Goal: Information Seeking & Learning: Find specific fact

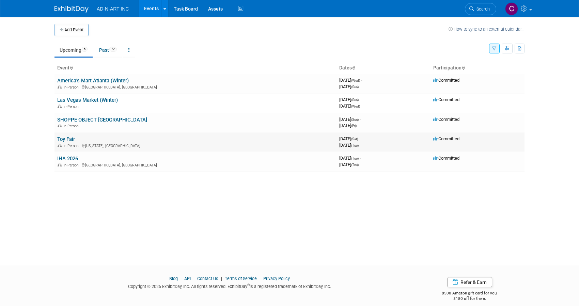
click at [72, 141] on link "Toy Fair" at bounding box center [66, 139] width 18 height 6
drag, startPoint x: 338, startPoint y: 99, endPoint x: 390, endPoint y: 111, distance: 53.4
click at [390, 111] on td "3978288000 January 25, 2026 (Sun) - January 28, 2026 (Wed)" at bounding box center [383, 102] width 94 height 19
drag, startPoint x: 392, startPoint y: 110, endPoint x: 322, endPoint y: 101, distance: 70.1
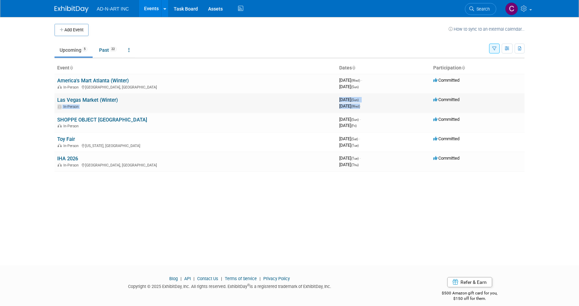
click at [322, 101] on tr "Las Vegas Market (Winter) In-Person 3978288000 January 25, 2026 (Sun) - January…" at bounding box center [289, 102] width 470 height 19
click at [322, 101] on td "Las Vegas Market (Winter) In-Person" at bounding box center [195, 102] width 282 height 19
drag, startPoint x: 378, startPoint y: 100, endPoint x: 55, endPoint y: 101, distance: 322.7
click at [55, 101] on tr "Las Vegas Market (Winter) In-Person 3978288000 January 25, 2026 (Sun) - January…" at bounding box center [289, 102] width 470 height 19
click at [55, 101] on td "Las Vegas Market (Winter) In-Person" at bounding box center [195, 102] width 282 height 19
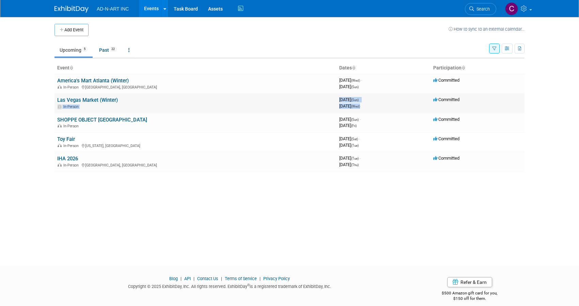
drag, startPoint x: 382, startPoint y: 103, endPoint x: 328, endPoint y: 100, distance: 53.9
click at [328, 100] on tr "Las Vegas Market (Winter) In-Person 3978288000 January 25, 2026 (Sun) - January…" at bounding box center [289, 102] width 470 height 19
click at [328, 100] on td "Las Vegas Market (Winter) In-Person" at bounding box center [195, 102] width 282 height 19
drag, startPoint x: 336, startPoint y: 99, endPoint x: 393, endPoint y: 107, distance: 57.7
click at [393, 107] on tr "Las Vegas Market (Winter) In-Person 3978288000 January 25, 2026 (Sun) - January…" at bounding box center [289, 102] width 470 height 19
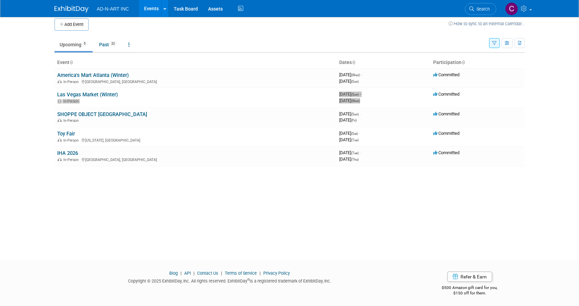
scroll to position [7, 0]
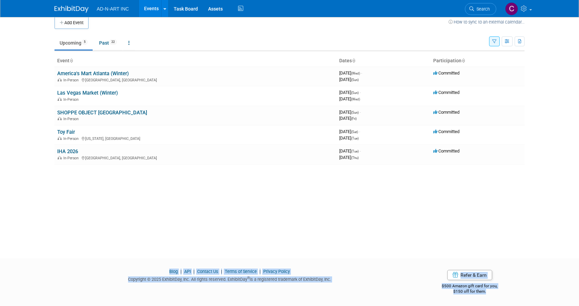
drag, startPoint x: 504, startPoint y: 293, endPoint x: 160, endPoint y: 265, distance: 345.7
click at [160, 265] on div "Blog | API | Contact Us | Terms of Service | Privacy Policy Copyright © 2025 Ex…" at bounding box center [289, 279] width 579 height 38
click at [160, 265] on div at bounding box center [289, 264] width 579 height 9
drag, startPoint x: 157, startPoint y: 264, endPoint x: 531, endPoint y: 294, distance: 375.0
click at [531, 294] on div "Blog | API | Contact Us | Terms of Service | Privacy Policy Copyright © 2025 Ex…" at bounding box center [289, 279] width 579 height 38
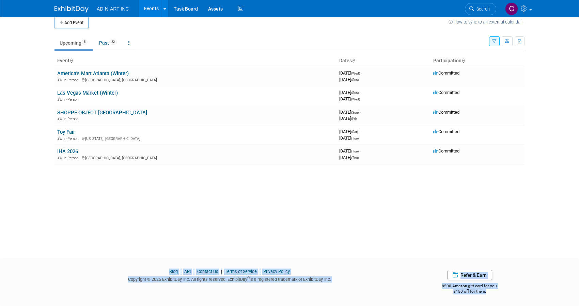
click at [531, 294] on div "Blog | API | Contact Us | Terms of Service | Privacy Policy Copyright © 2025 Ex…" at bounding box center [289, 279] width 579 height 38
drag, startPoint x: 531, startPoint y: 294, endPoint x: 148, endPoint y: 259, distance: 384.2
click at [148, 259] on footer "Blog | API | Contact Us | Terms of Service | Privacy Policy Copyright © 2025 Ex…" at bounding box center [289, 282] width 579 height 48
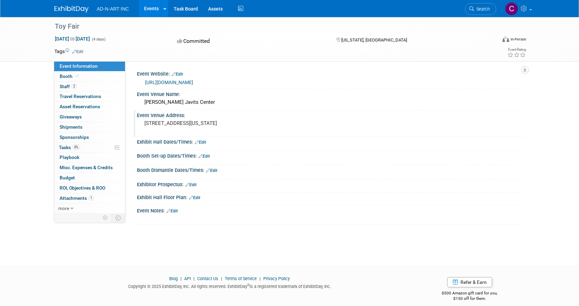
drag, startPoint x: 145, startPoint y: 100, endPoint x: 297, endPoint y: 130, distance: 155.4
click at [297, 130] on div "Event Website: Edit [URL][DOMAIN_NAME] Event Venue Name: [PERSON_NAME] Javits C…" at bounding box center [327, 147] width 384 height 156
click at [297, 130] on div "[STREET_ADDRESS][US_STATE]" at bounding box center [217, 126] width 161 height 16
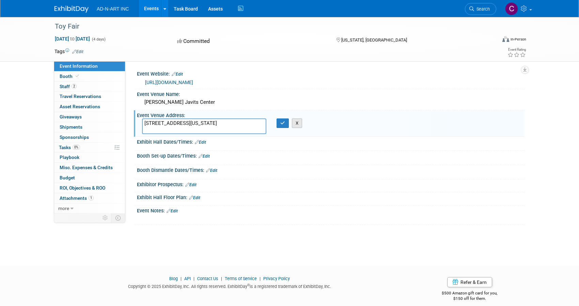
click at [295, 123] on button "X" at bounding box center [297, 123] width 11 height 10
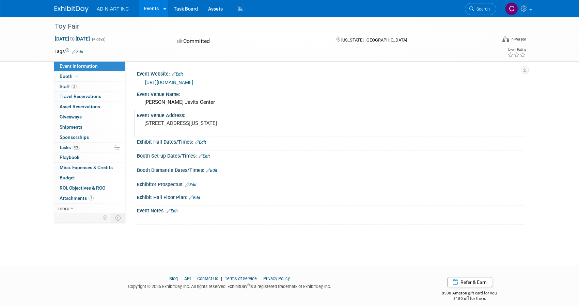
click at [295, 123] on div "[STREET_ADDRESS][US_STATE]" at bounding box center [217, 126] width 161 height 16
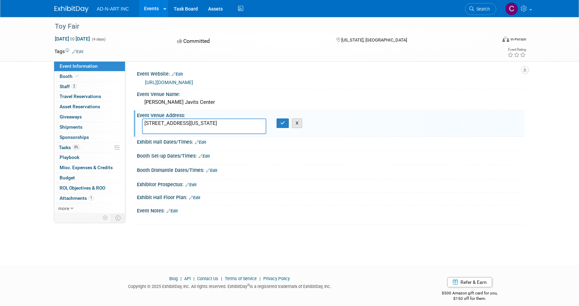
click at [296, 122] on button "X" at bounding box center [297, 123] width 11 height 10
